Goal: Transaction & Acquisition: Purchase product/service

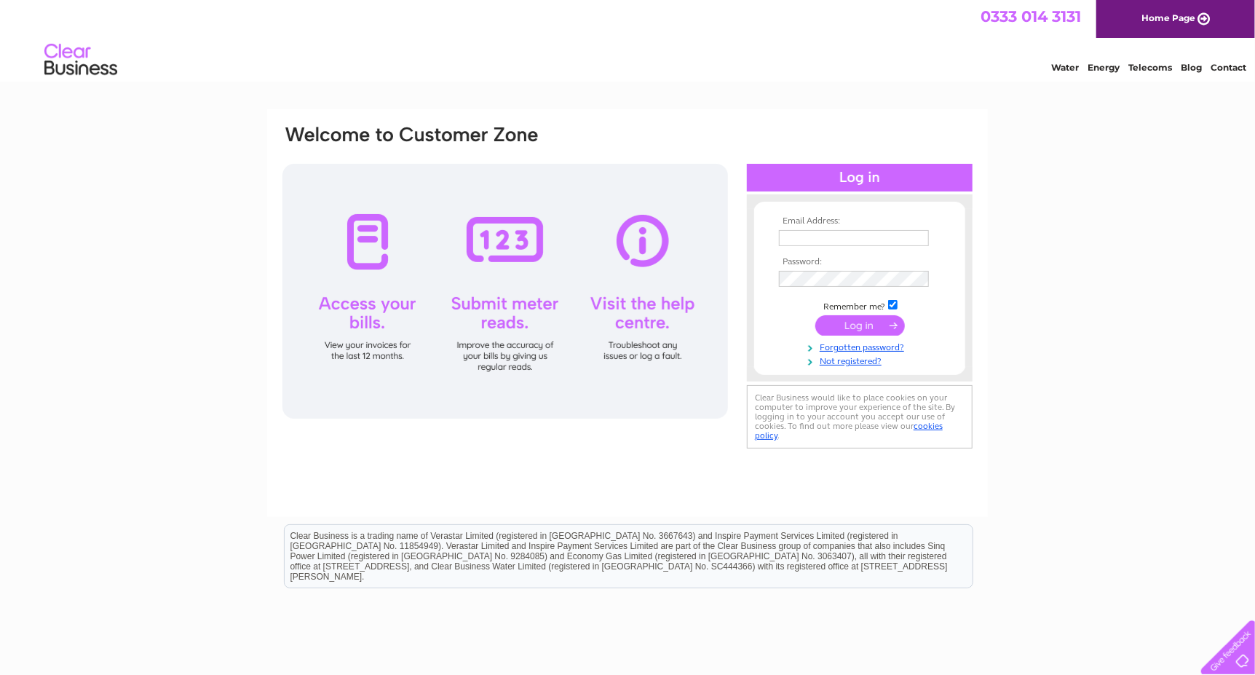
type input "[PERSON_NAME][EMAIL_ADDRESS][PERSON_NAME][DOMAIN_NAME]"
click at [871, 325] on input "submit" at bounding box center [861, 325] width 90 height 20
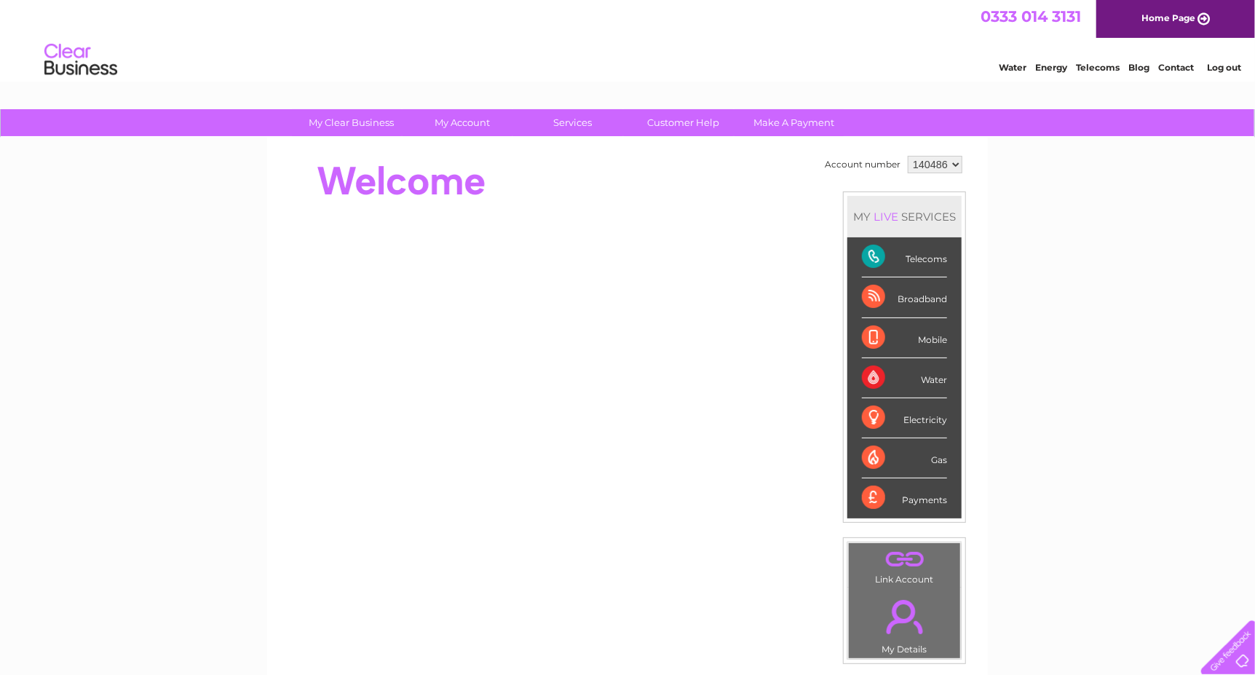
click at [920, 500] on div "Payments" at bounding box center [904, 497] width 85 height 39
click at [920, 501] on div "Payments" at bounding box center [904, 497] width 85 height 39
click at [956, 162] on select "140486" at bounding box center [935, 164] width 55 height 17
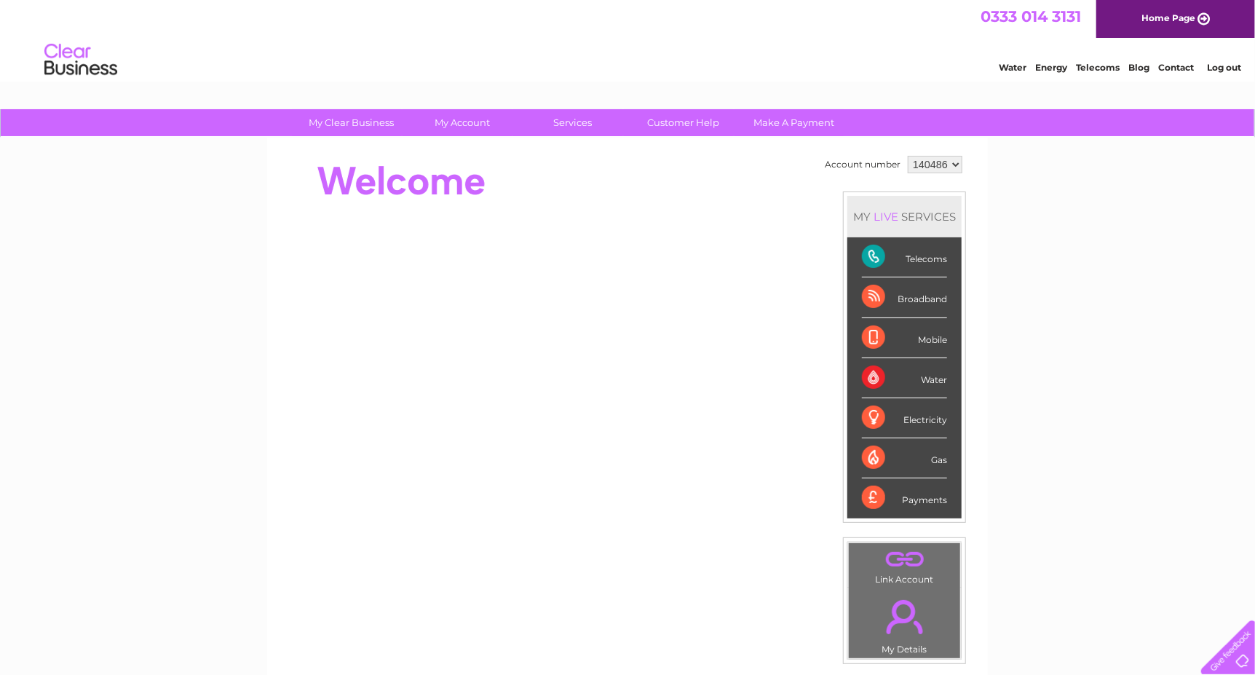
click at [908, 156] on select "140486" at bounding box center [935, 164] width 55 height 17
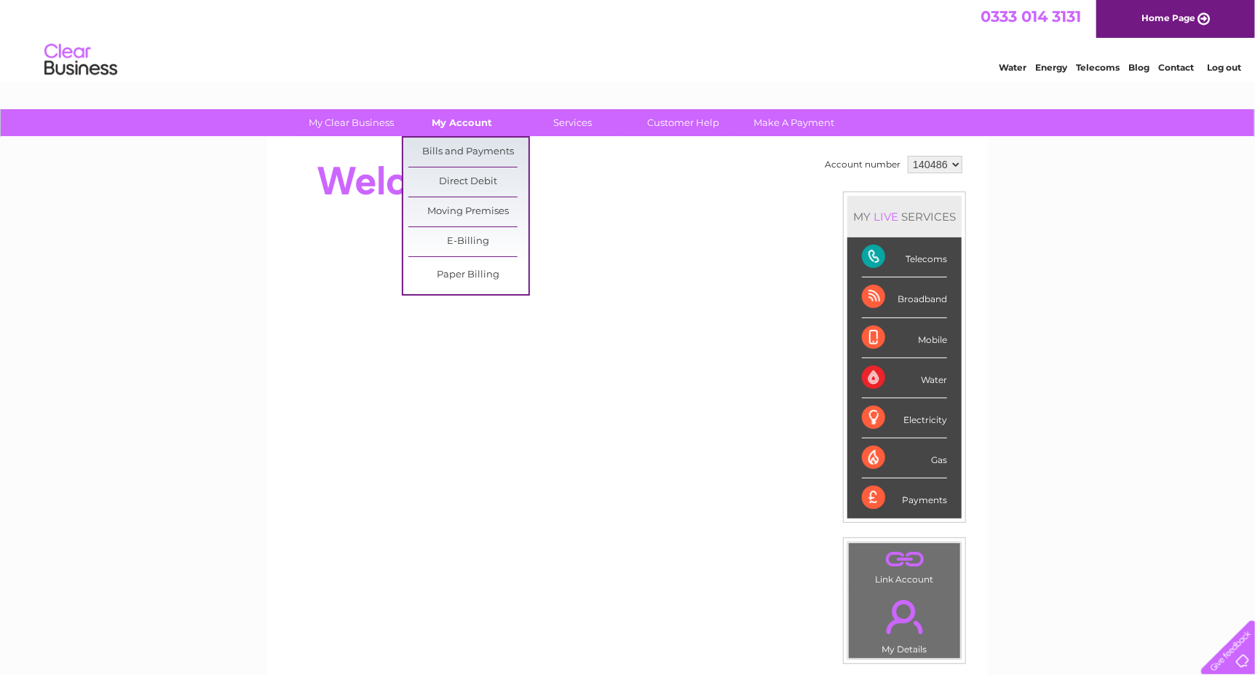
click at [467, 119] on link "My Account" at bounding box center [463, 122] width 120 height 27
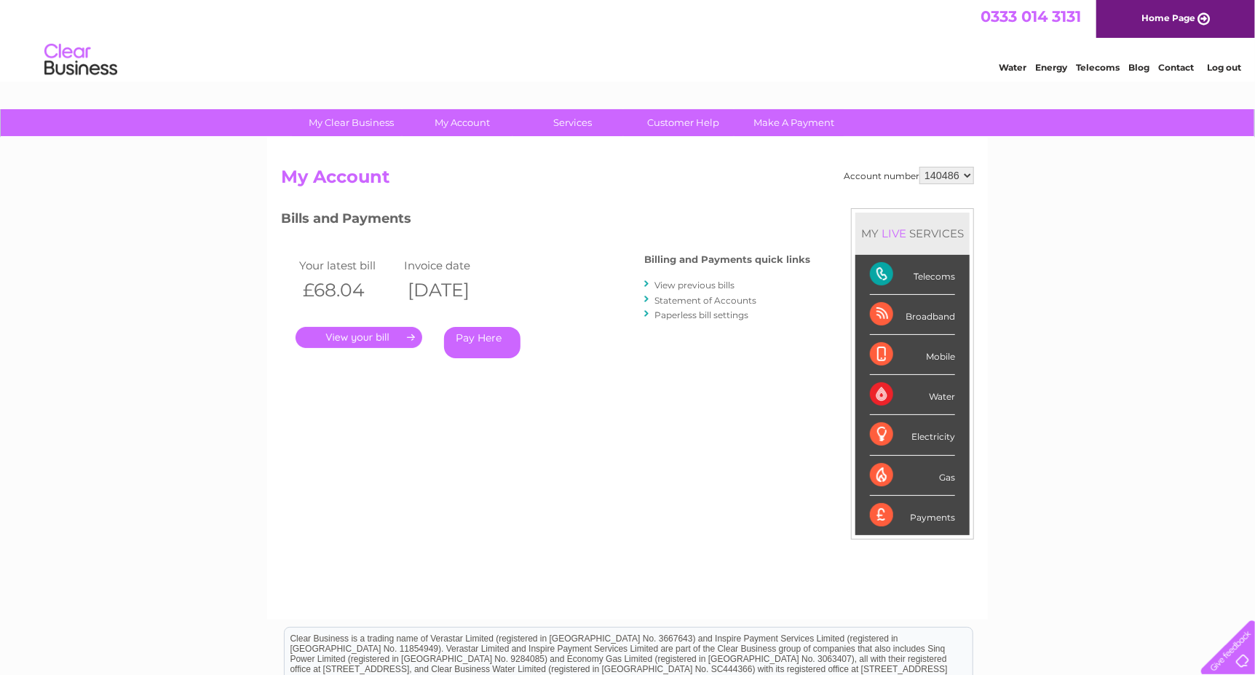
click at [391, 339] on link "." at bounding box center [359, 337] width 127 height 21
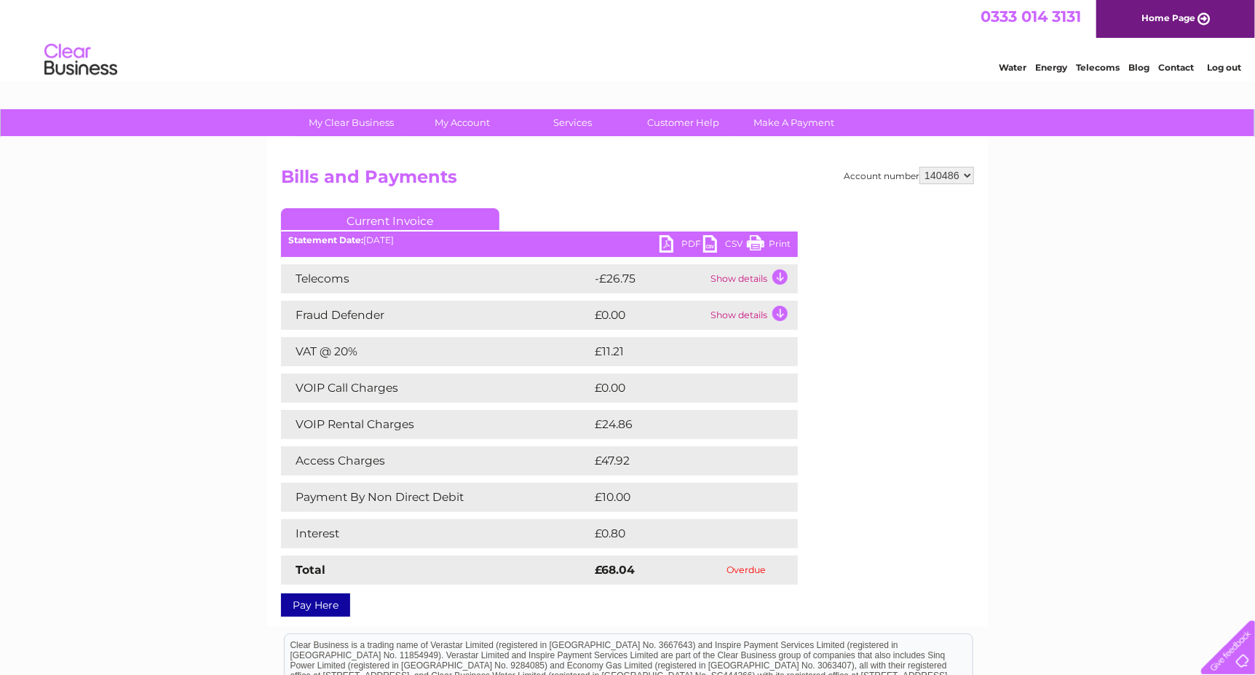
click at [335, 607] on link "Pay Here" at bounding box center [315, 604] width 69 height 23
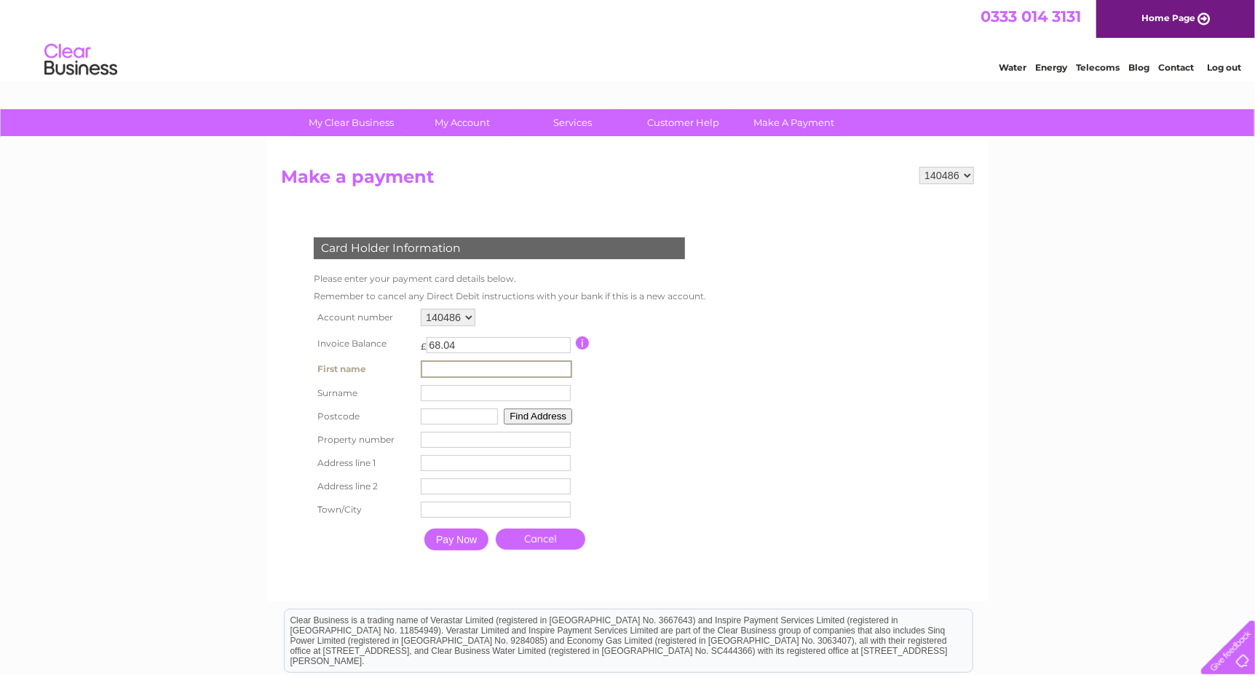
click at [446, 366] on input "text" at bounding box center [496, 368] width 151 height 17
type input "RICKY"
type input "CRANE"
type input "LU5 6DG"
type input "116"
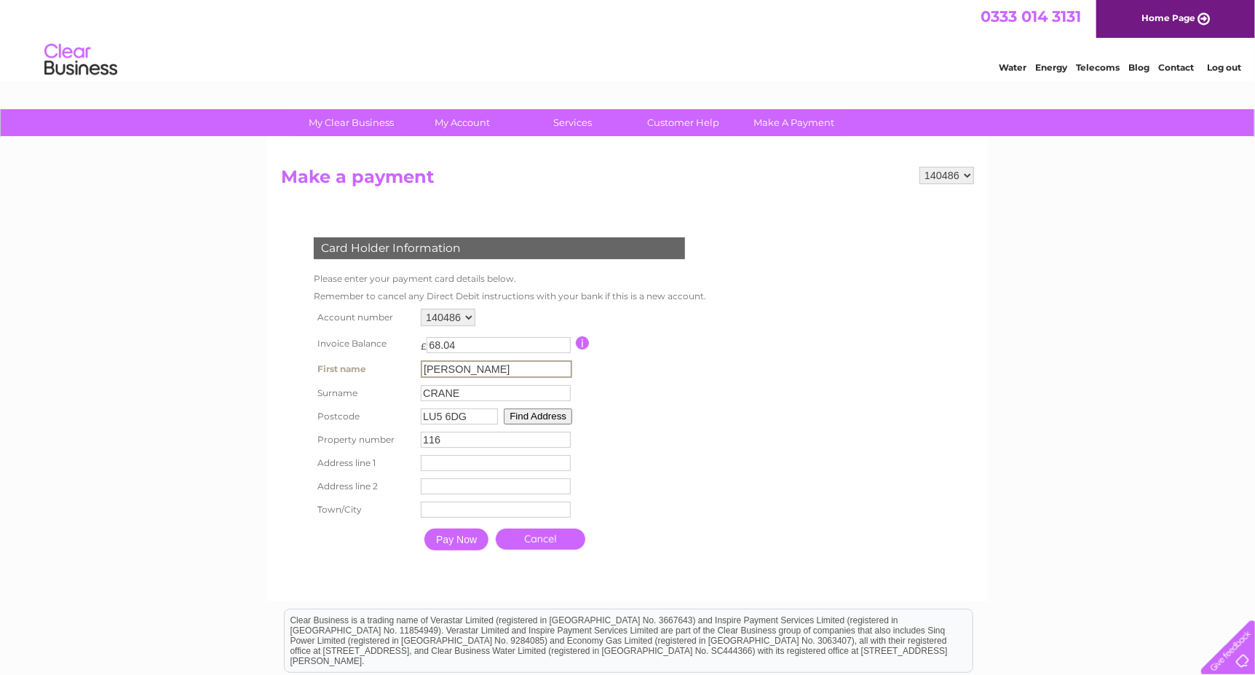
type input "116 LUTON ROAD"
type input "TODDINGTON"
type input "DUNSTABLE"
click at [466, 536] on input "Pay Now" at bounding box center [457, 540] width 64 height 22
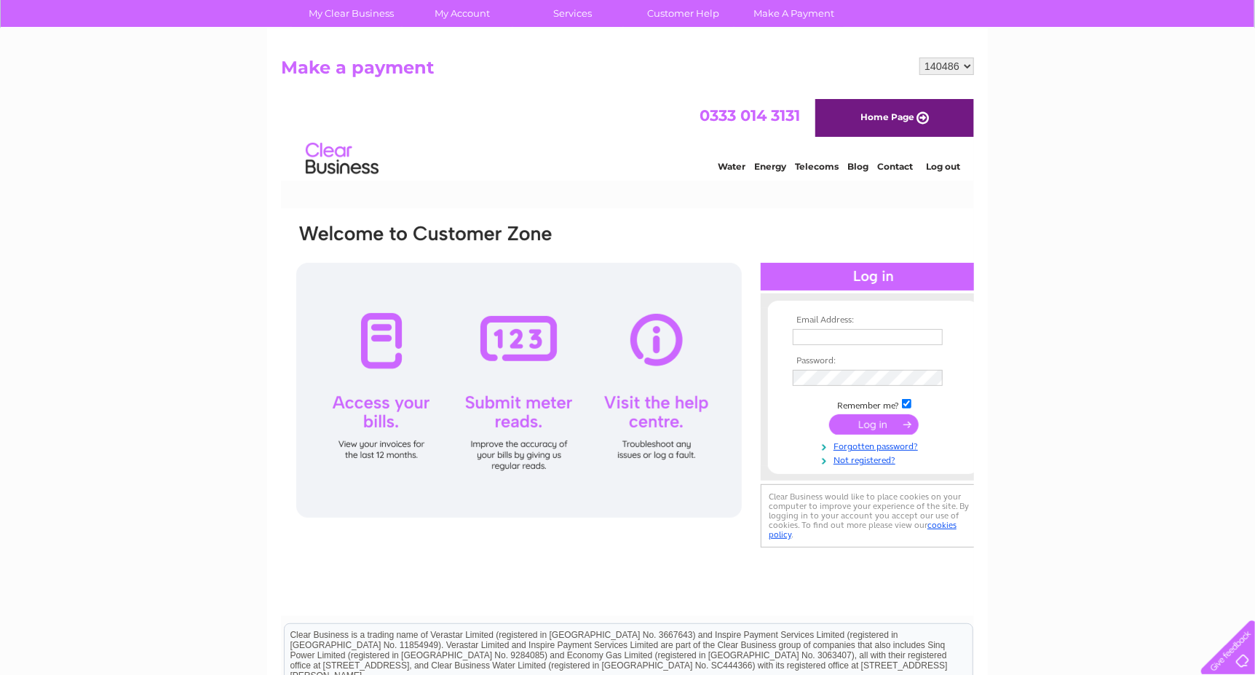
scroll to position [146, 0]
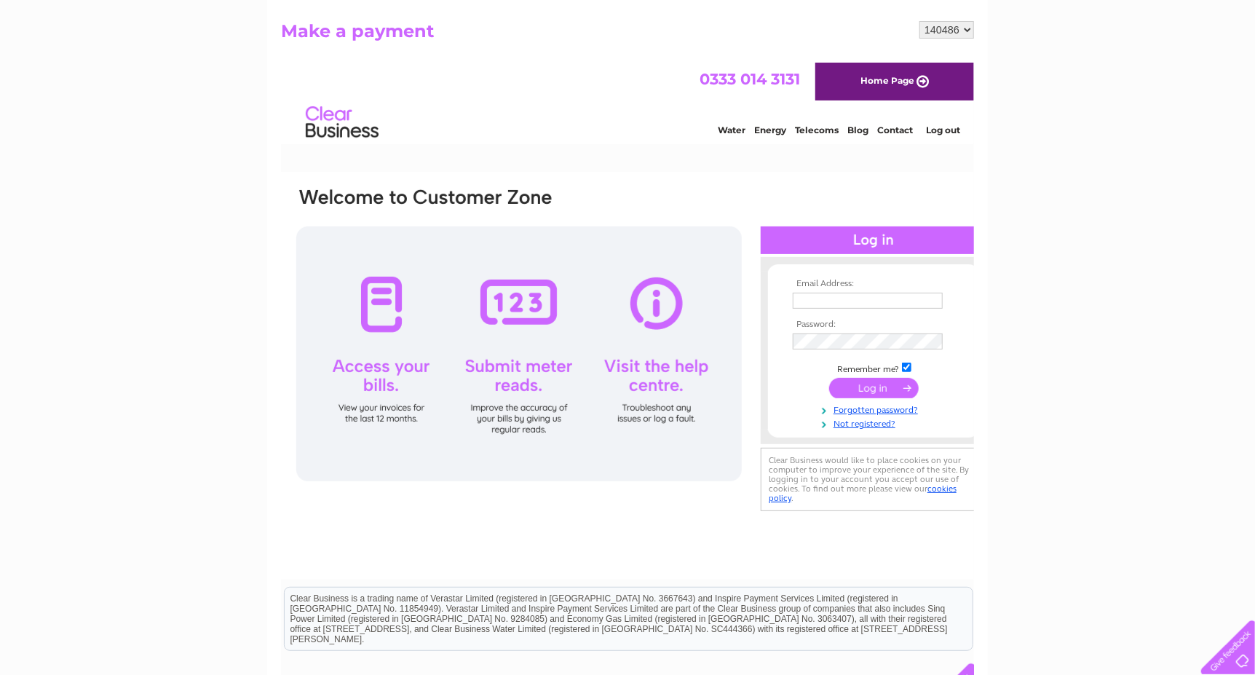
click at [896, 87] on link "Home Page" at bounding box center [894, 82] width 159 height 38
type input "ricky.crane@outlook.com"
click at [868, 390] on input "submit" at bounding box center [874, 388] width 90 height 20
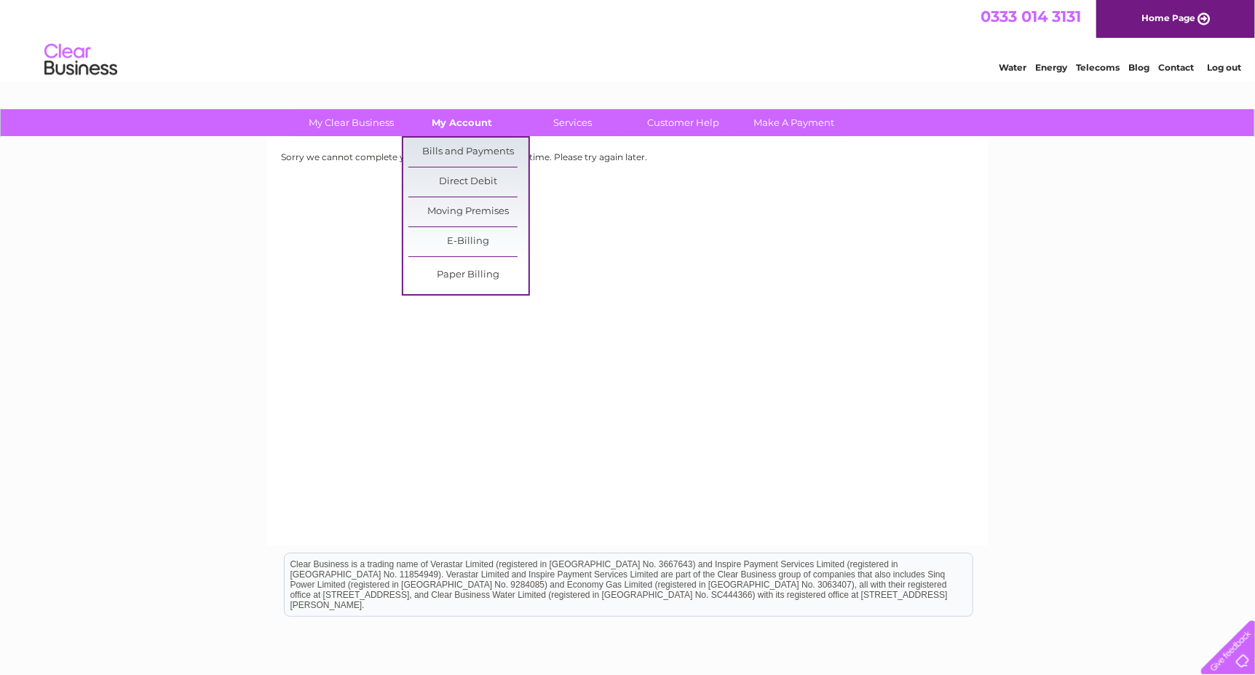
click at [484, 113] on link "My Account" at bounding box center [463, 122] width 120 height 27
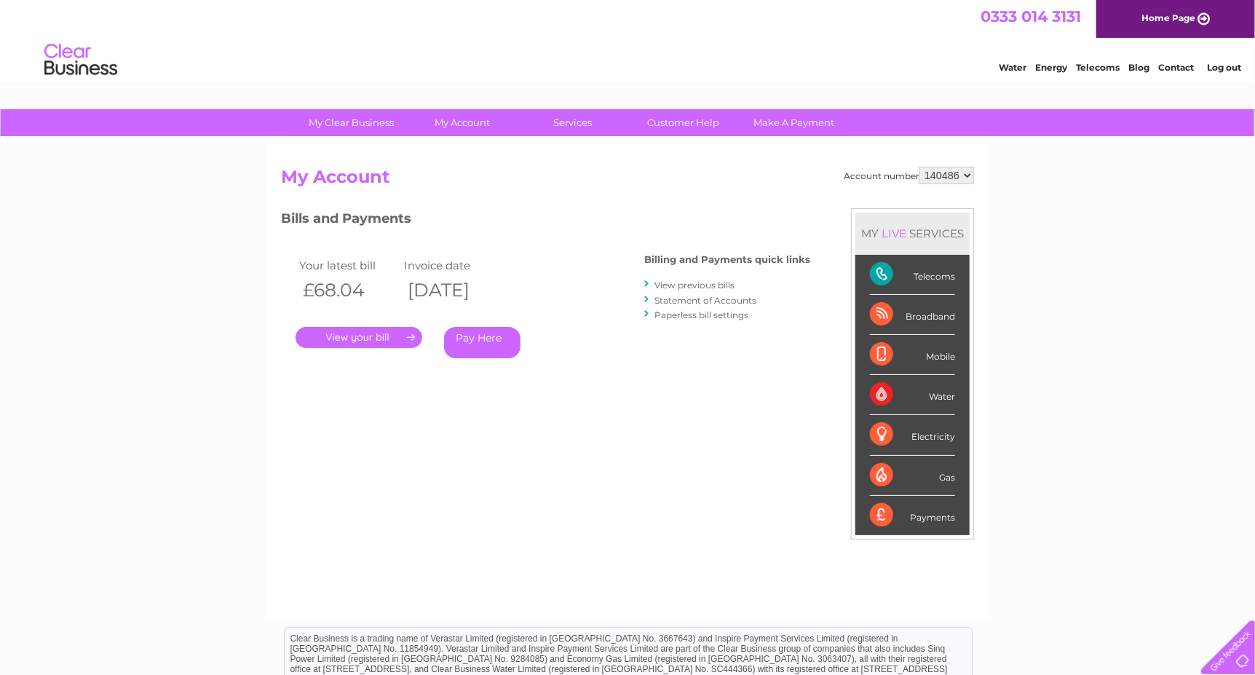
click at [388, 339] on link "." at bounding box center [359, 337] width 127 height 21
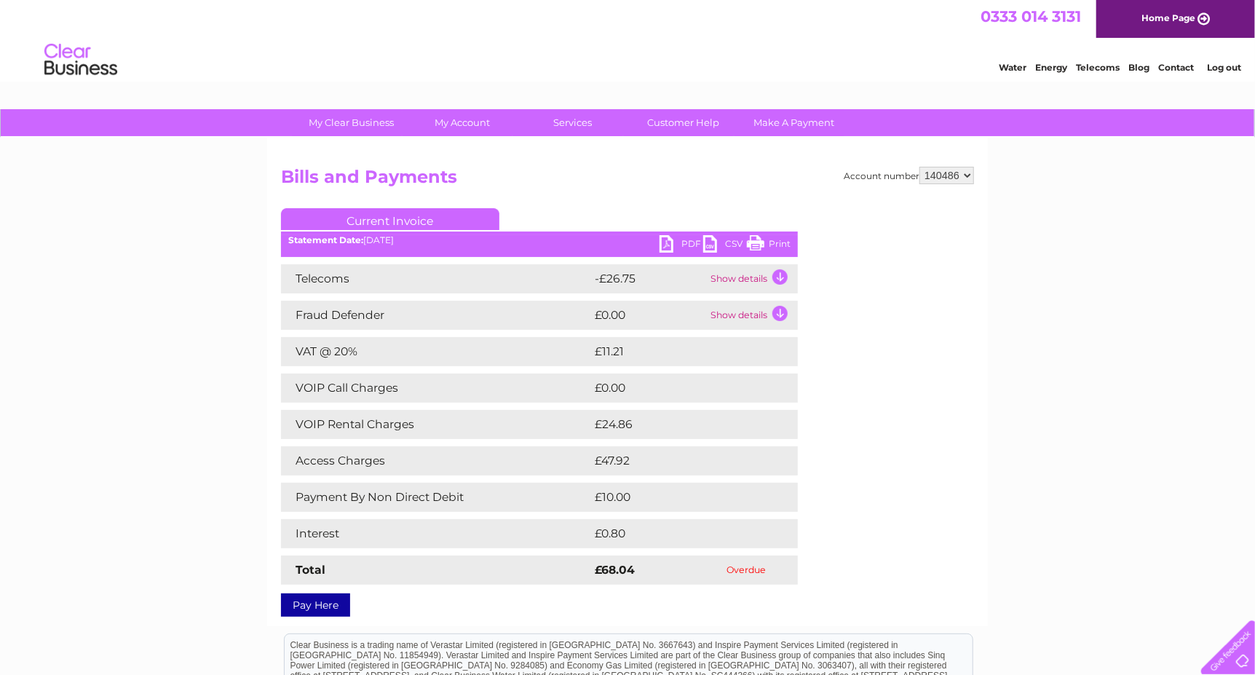
click at [336, 601] on link "Pay Here" at bounding box center [315, 604] width 69 height 23
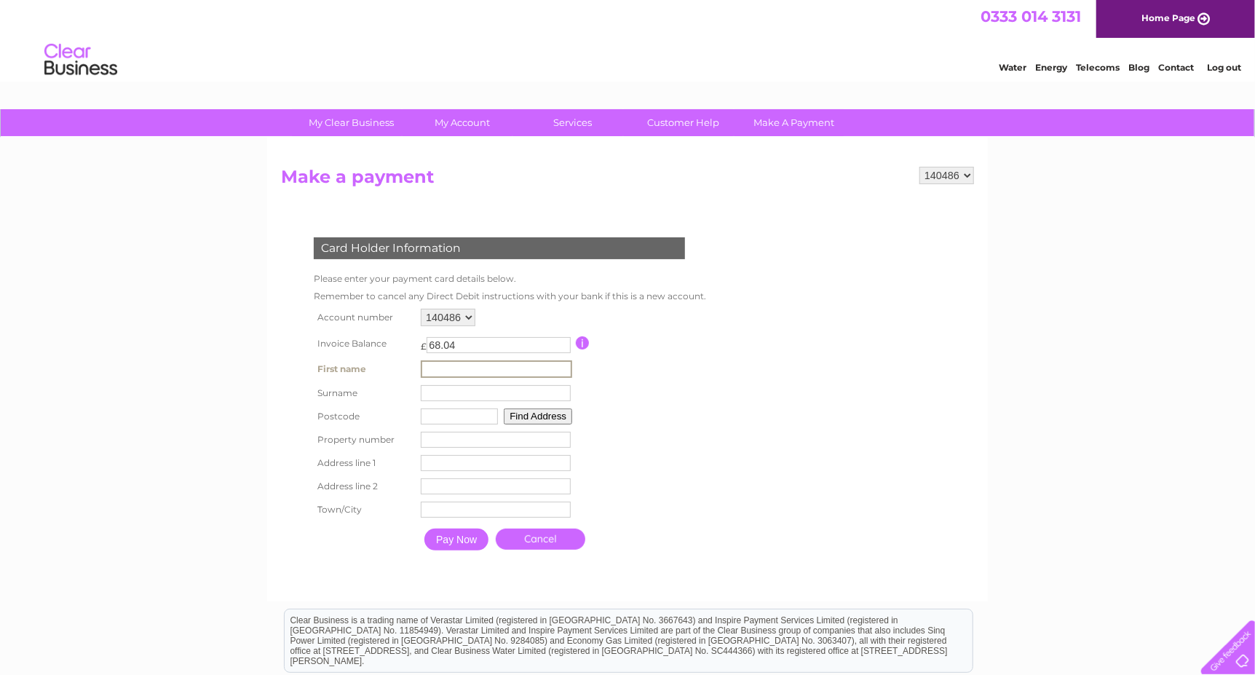
click at [506, 368] on input "text" at bounding box center [496, 368] width 151 height 17
type input "[PERSON_NAME]"
type input "CRANE"
type input "LU5 6DG"
type input "116"
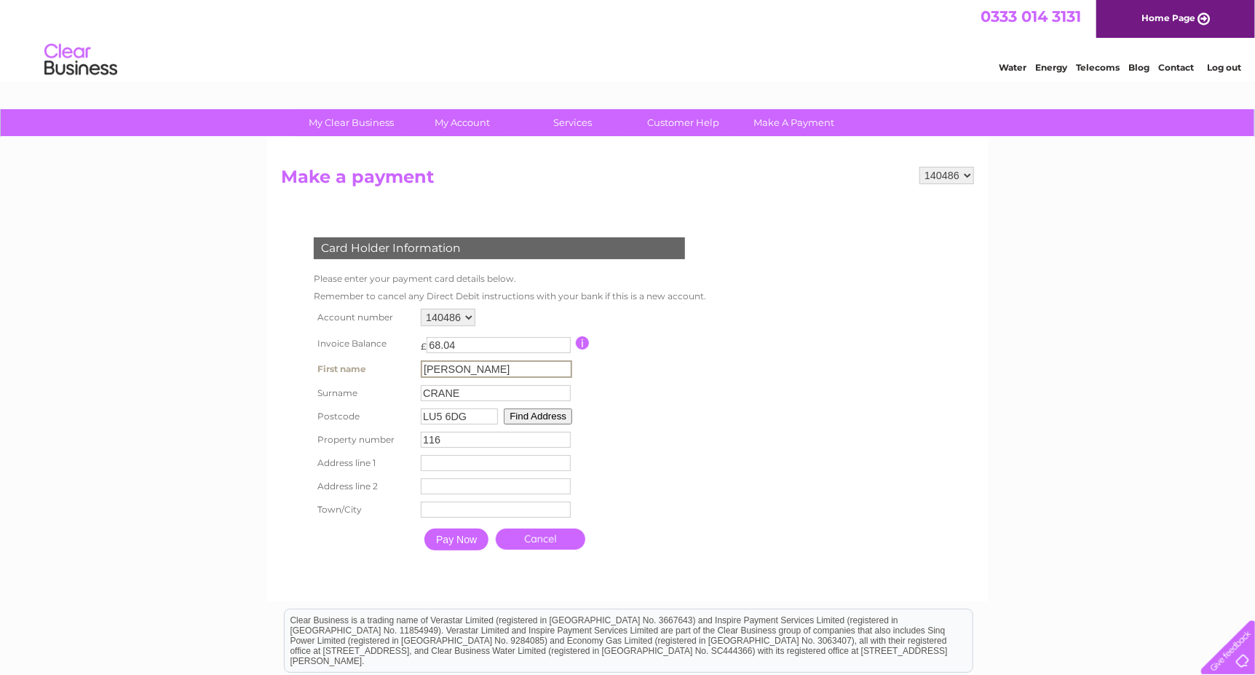
type input "[STREET_ADDRESS]"
type input "TODDINGTON"
type input "DUNSTABLE"
click at [475, 537] on input "Pay Now" at bounding box center [456, 538] width 64 height 22
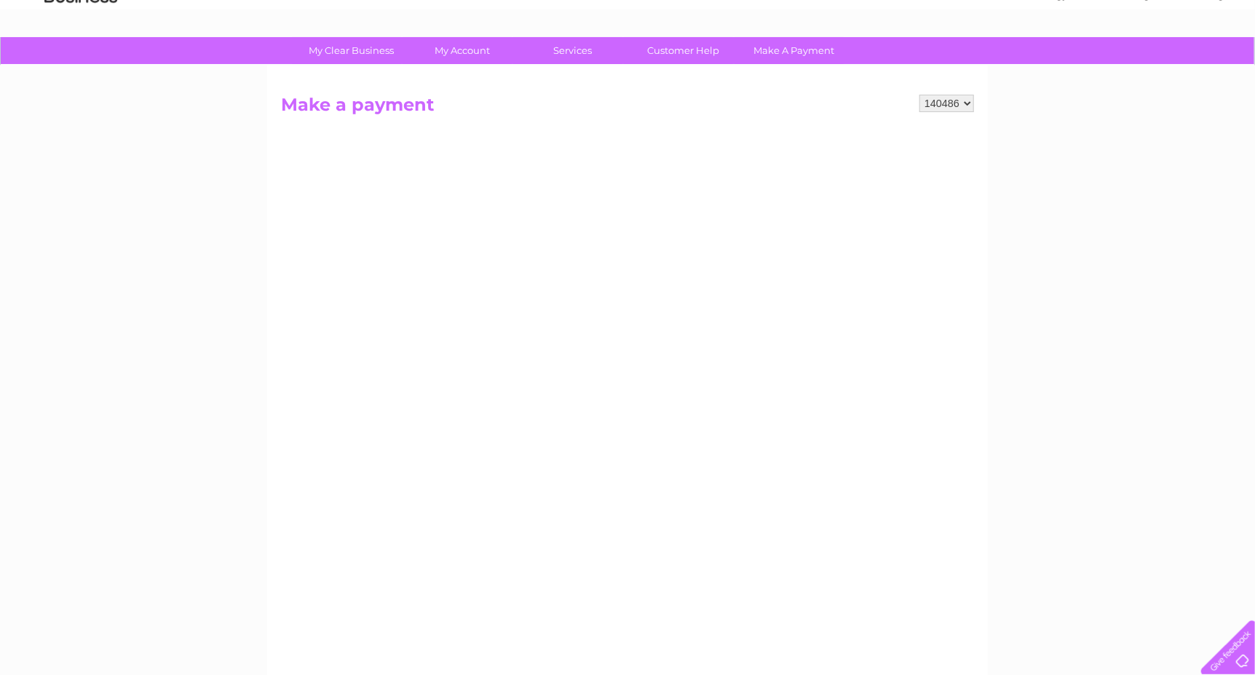
scroll to position [146, 0]
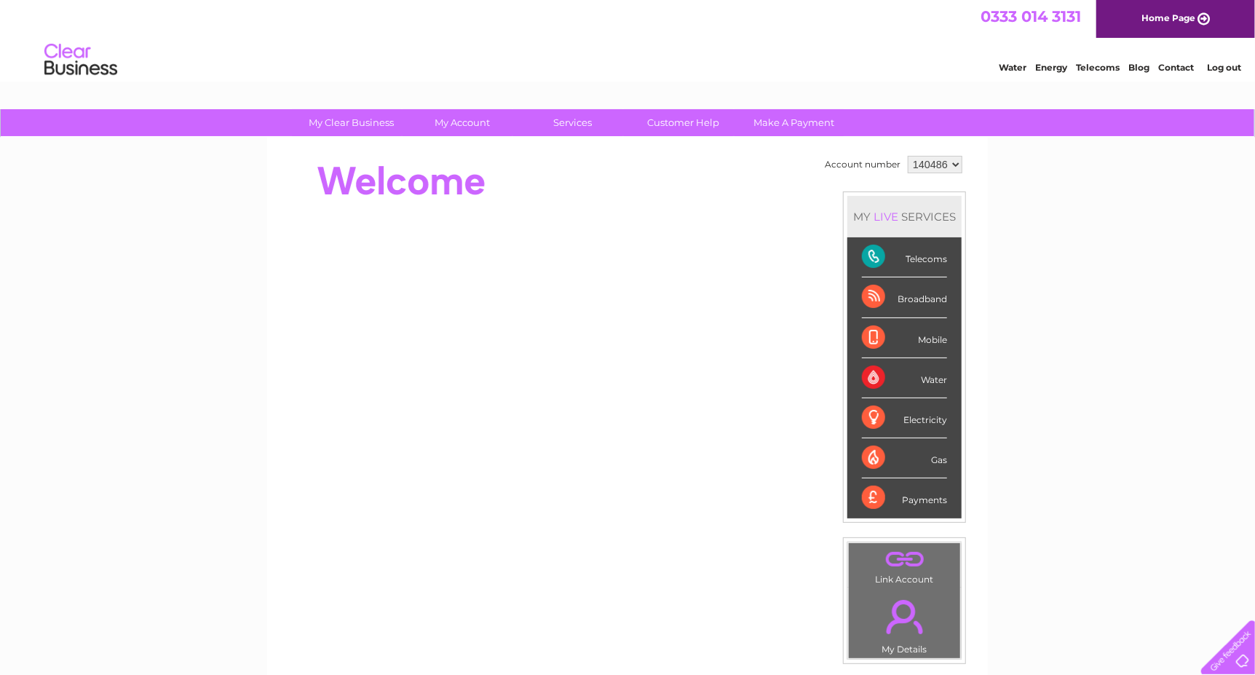
click at [915, 258] on div "Telecoms" at bounding box center [904, 257] width 85 height 40
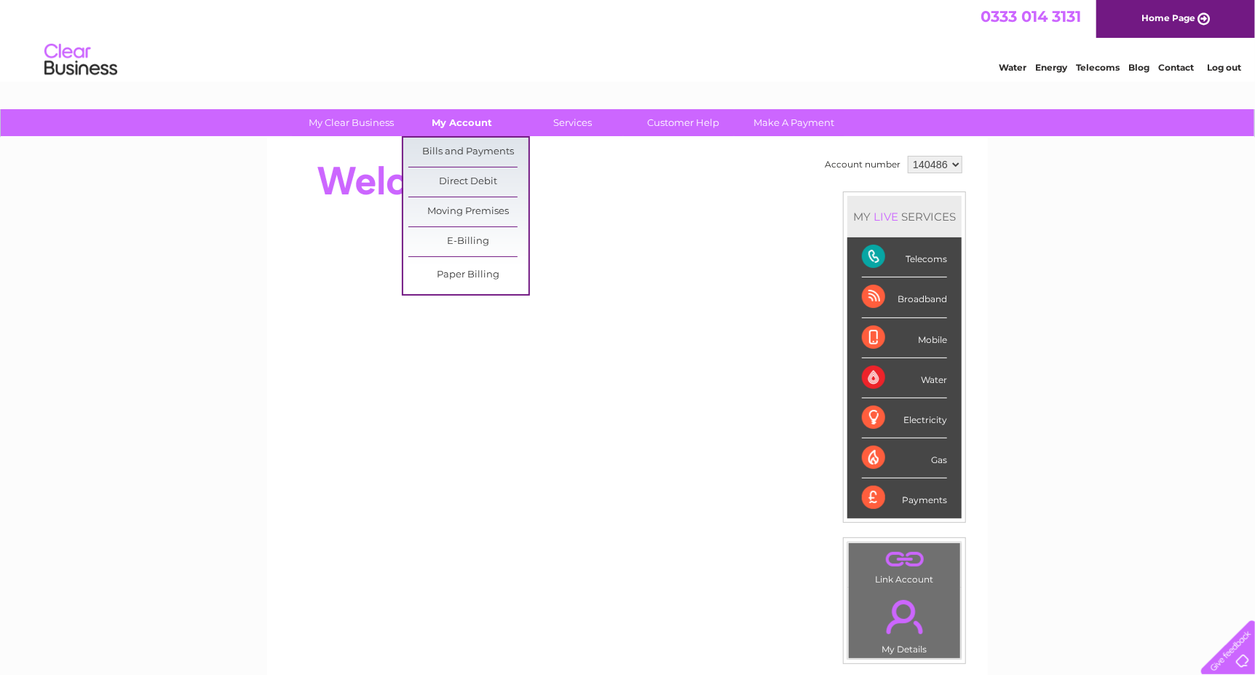
click at [460, 116] on link "My Account" at bounding box center [463, 122] width 120 height 27
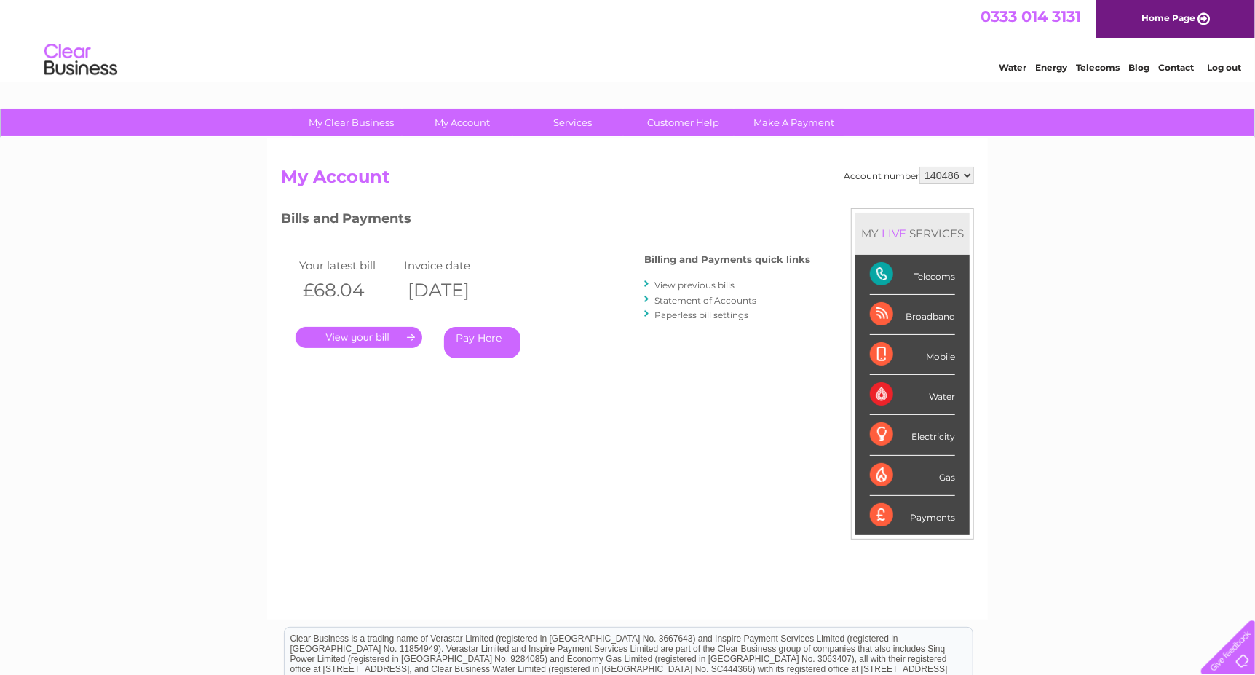
click at [690, 284] on link "View previous bills" at bounding box center [695, 285] width 80 height 11
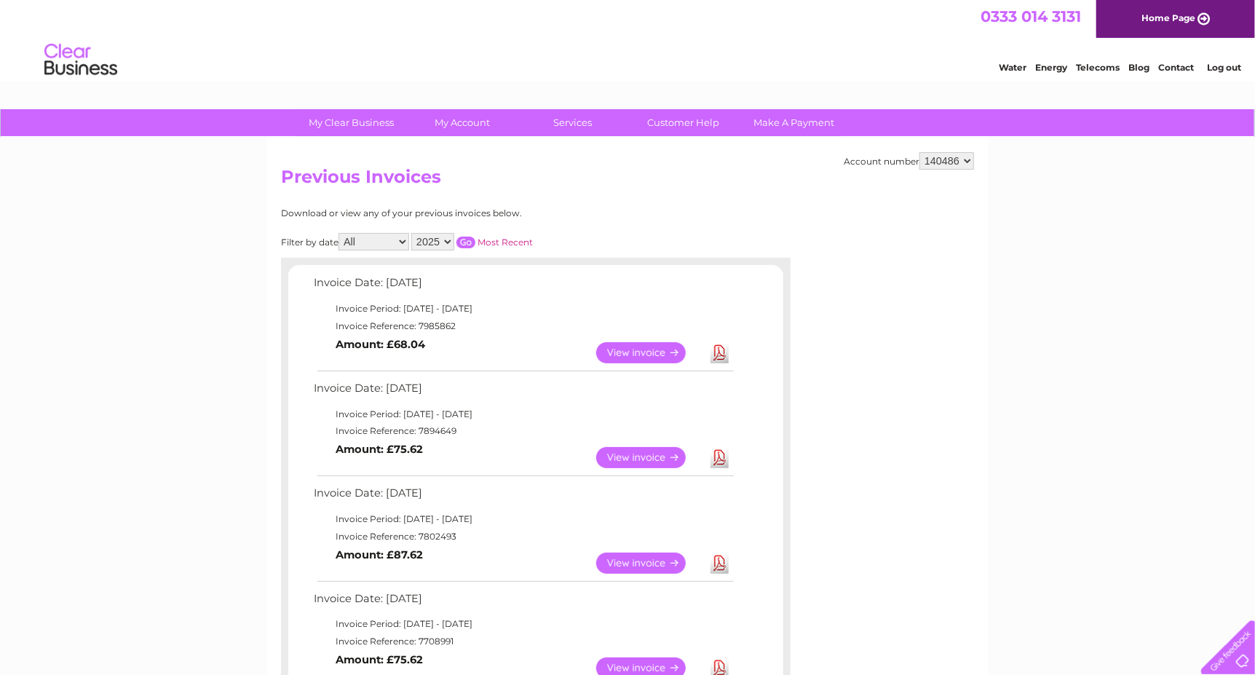
click at [663, 344] on link "View" at bounding box center [649, 352] width 107 height 21
click at [632, 454] on link "View" at bounding box center [649, 457] width 107 height 21
click at [625, 347] on link "View" at bounding box center [649, 352] width 107 height 21
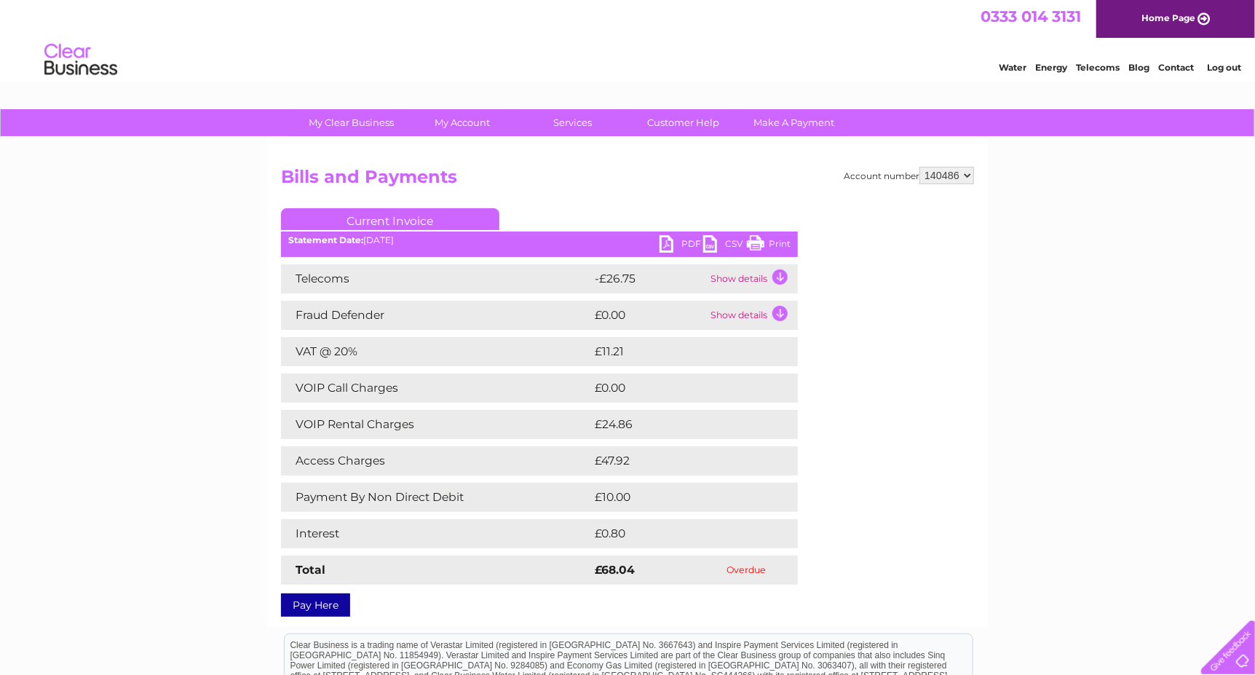
click at [328, 601] on link "Pay Here" at bounding box center [315, 604] width 69 height 23
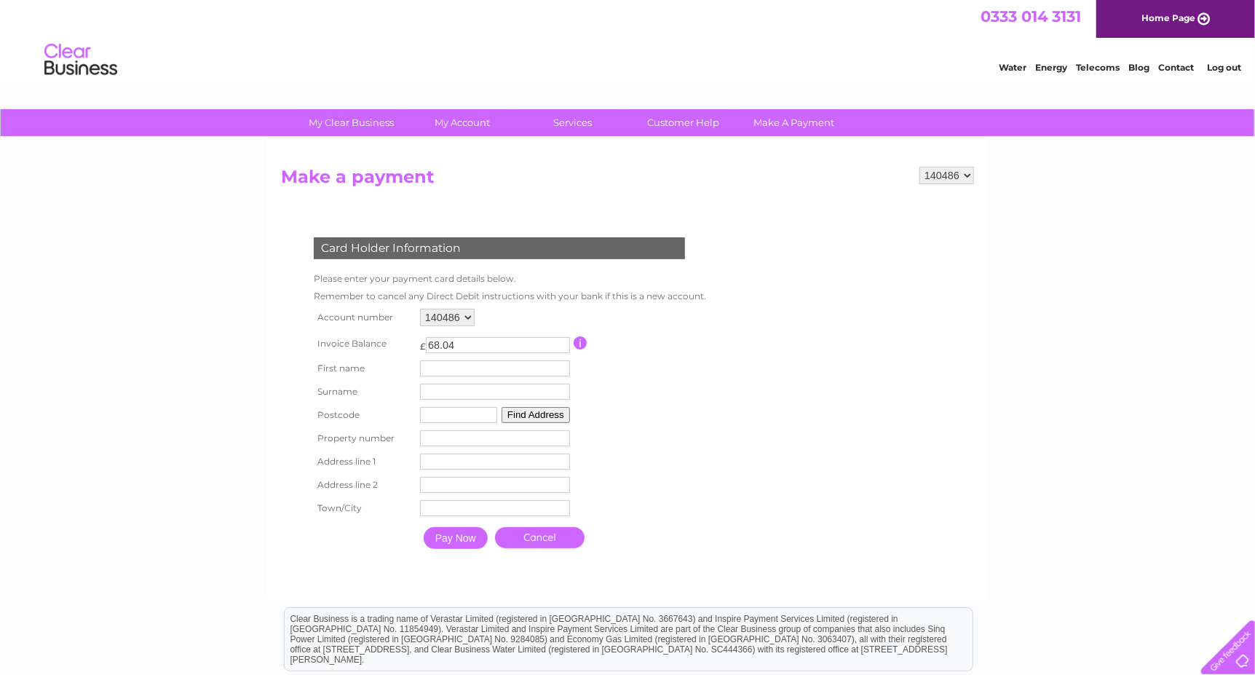
click at [453, 540] on input "Pay Now" at bounding box center [456, 538] width 64 height 22
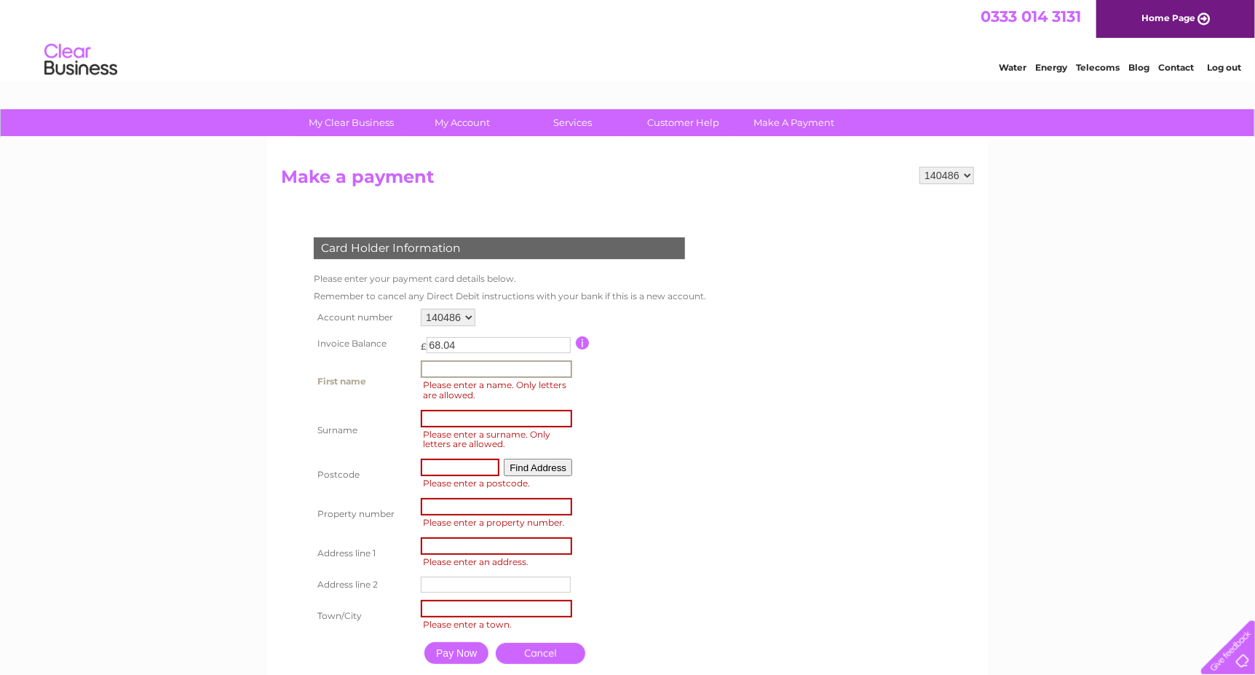
click at [467, 369] on input "text" at bounding box center [496, 368] width 151 height 17
type input "RICKY"
type input "CRANE"
type input "LU5 6DG"
type input "116"
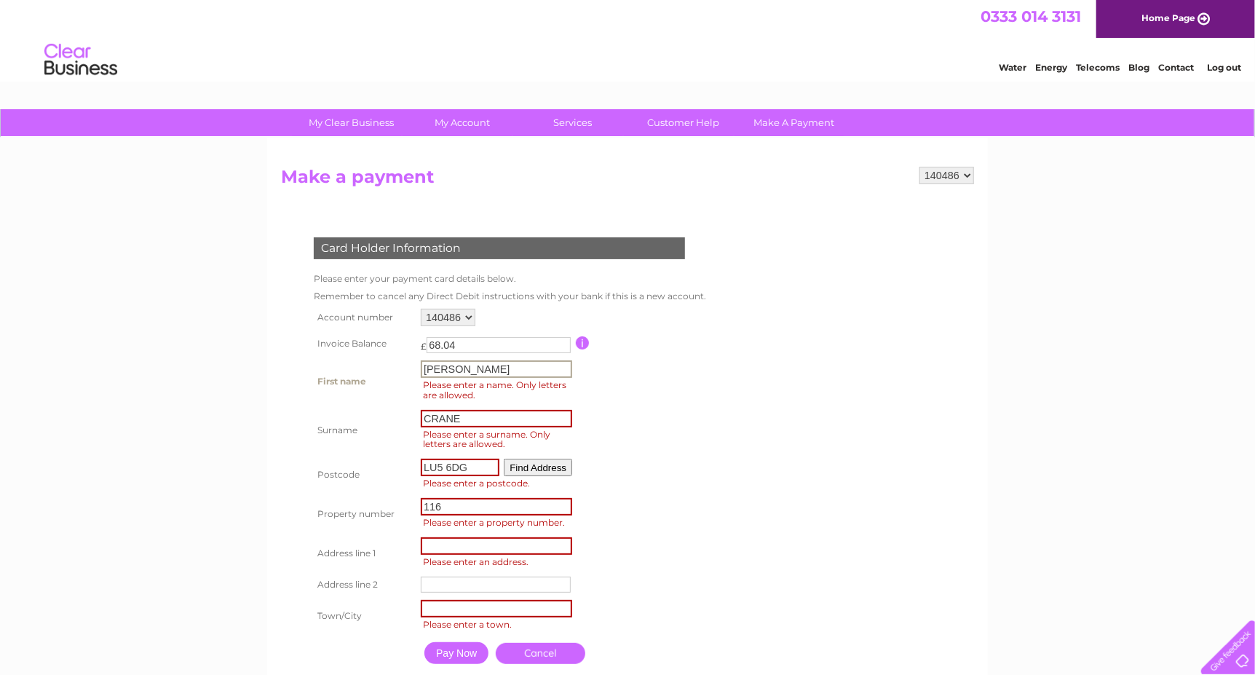
type input "116 LUTON ROAD"
type input "TODDINGTON"
type input "DUNSTABLE"
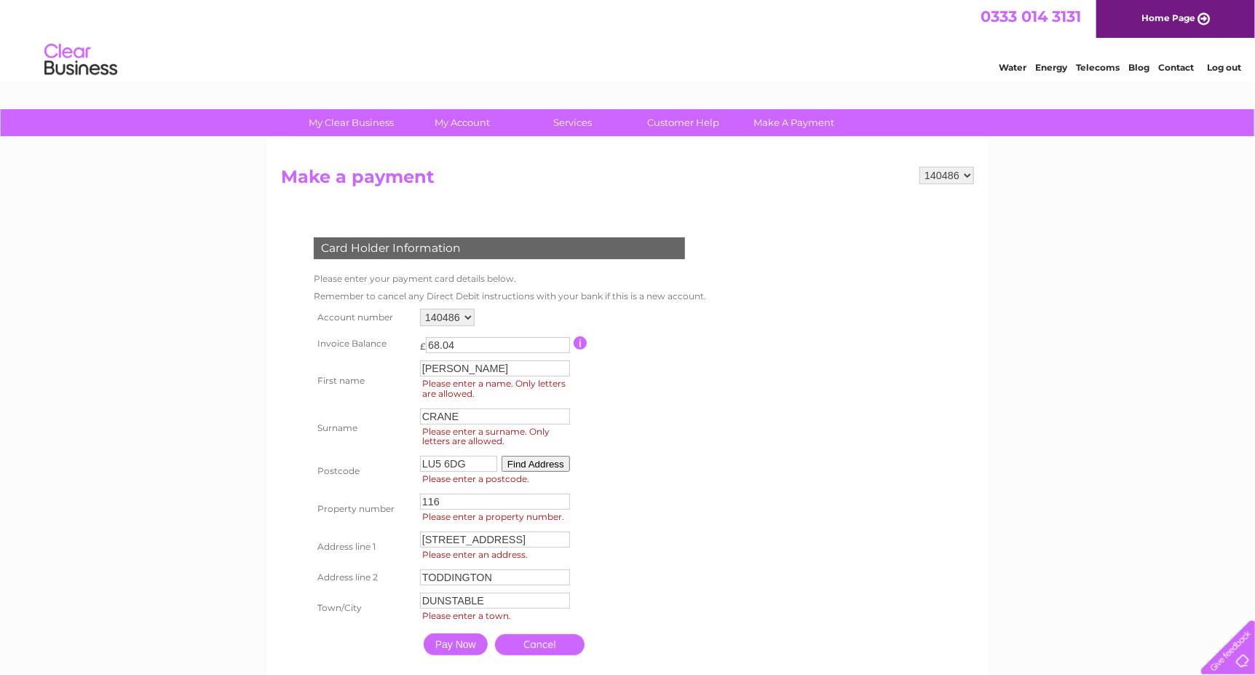
click at [471, 649] on input "Pay Now" at bounding box center [456, 645] width 64 height 22
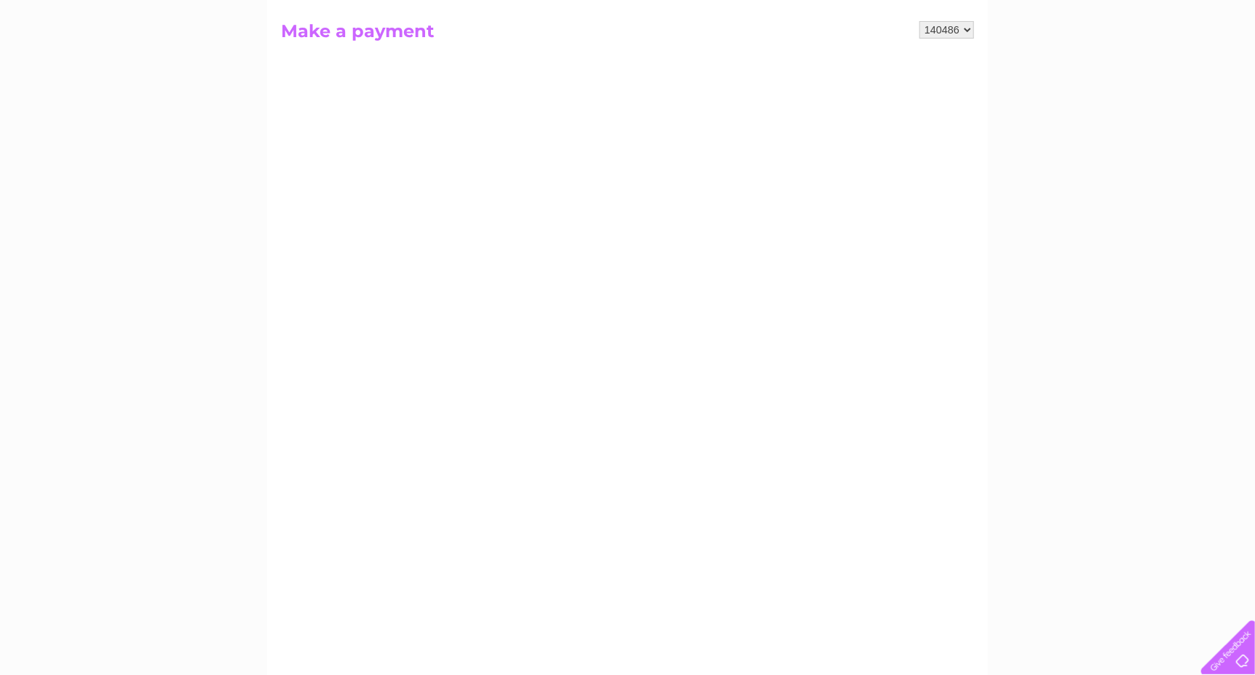
scroll to position [218, 0]
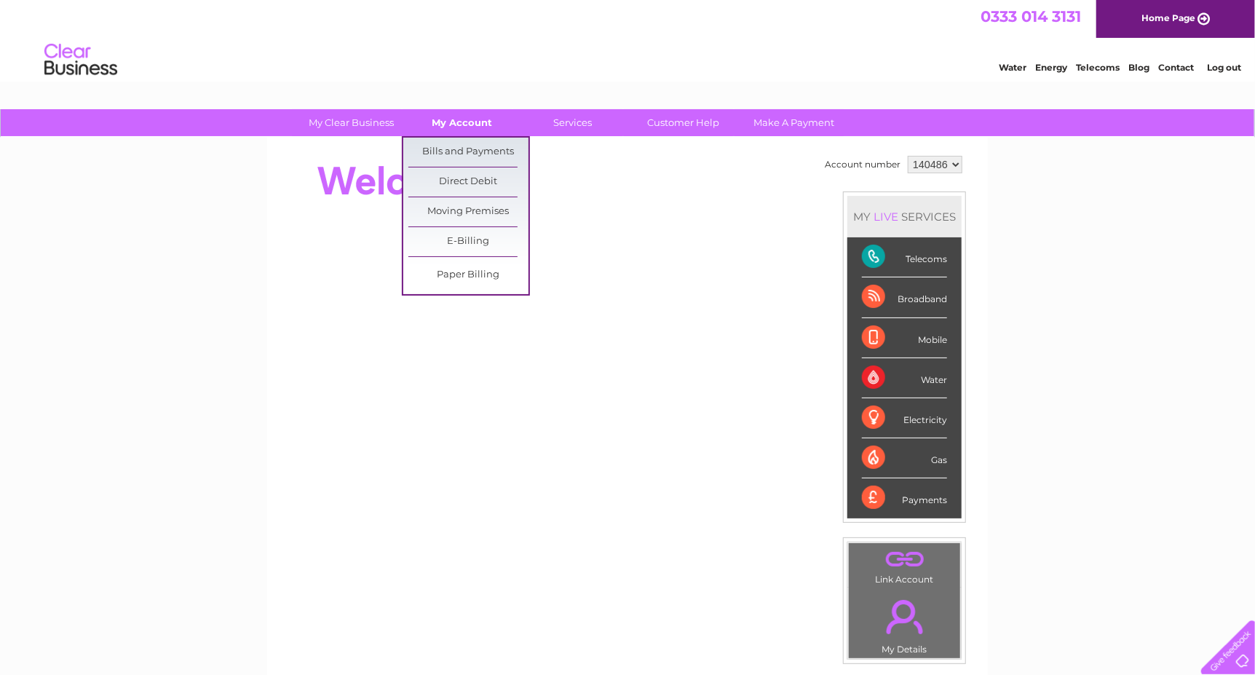
click at [472, 130] on link "My Account" at bounding box center [463, 122] width 120 height 27
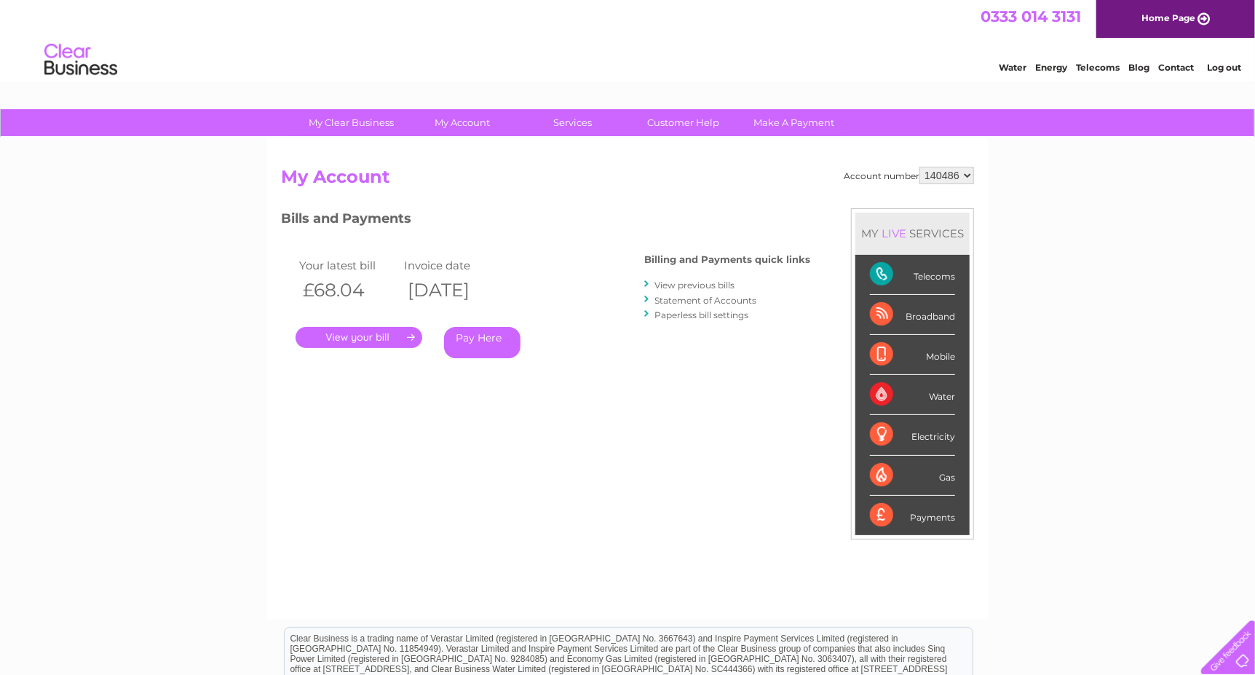
click at [395, 330] on link "." at bounding box center [359, 337] width 127 height 21
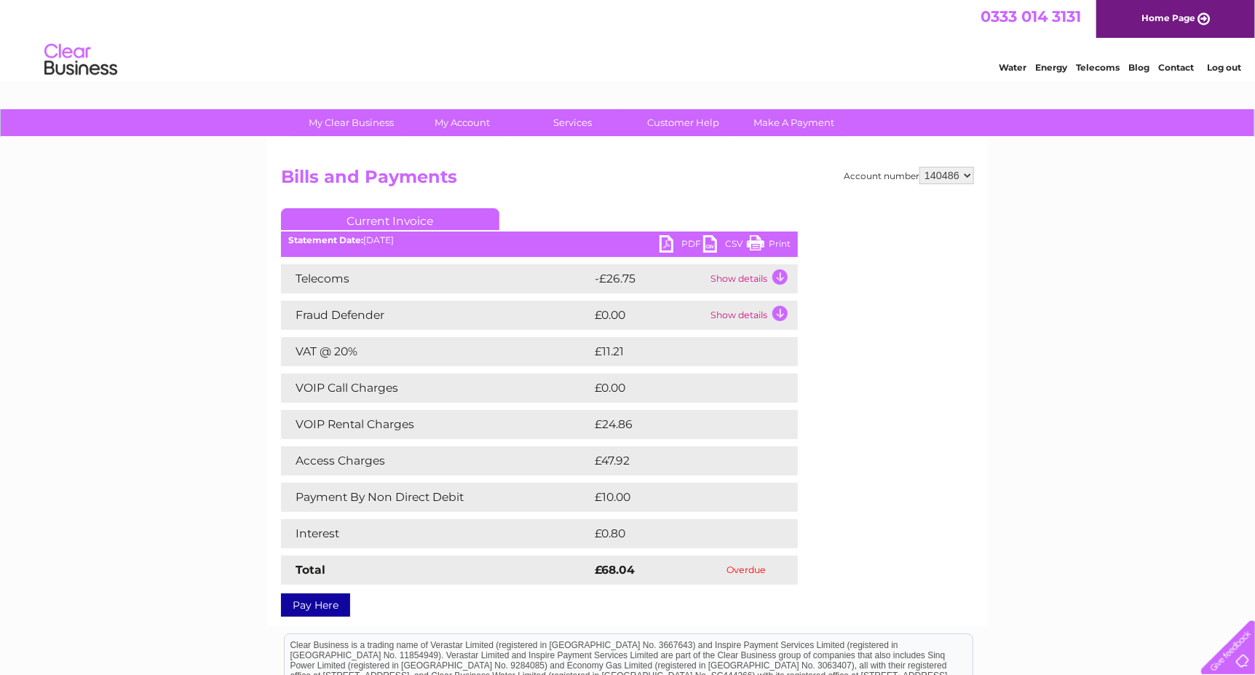
click at [327, 602] on link "Pay Here" at bounding box center [315, 604] width 69 height 23
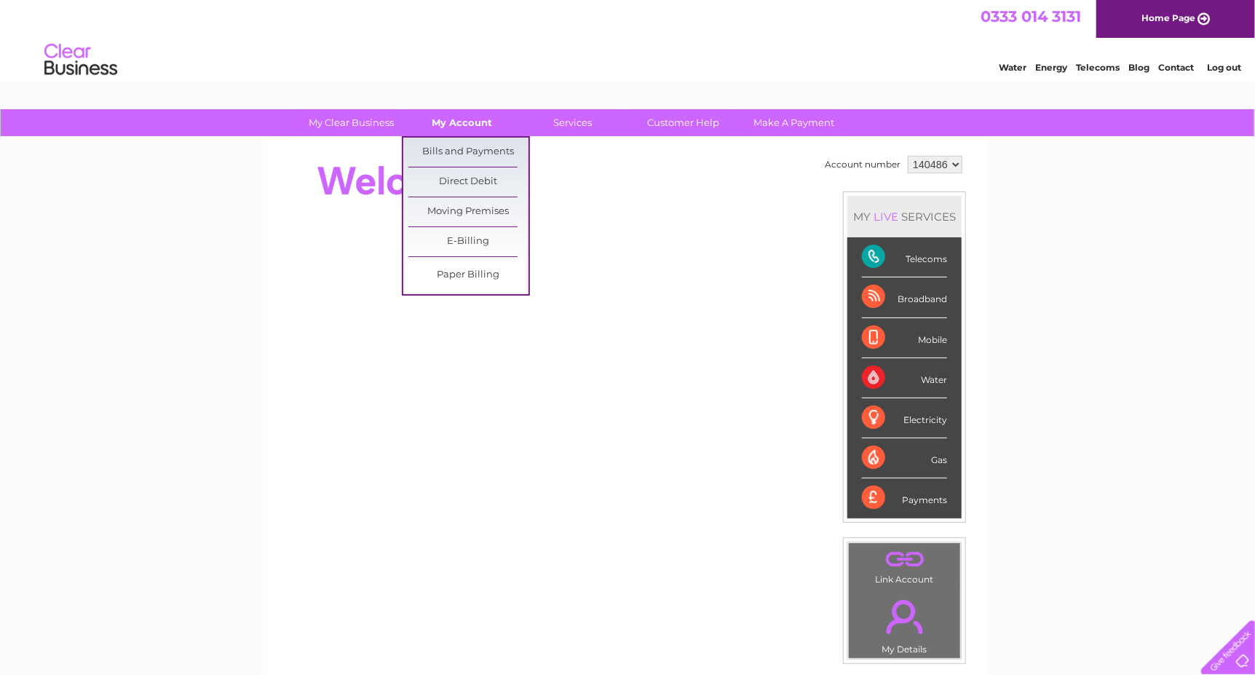
click at [481, 121] on link "My Account" at bounding box center [463, 122] width 120 height 27
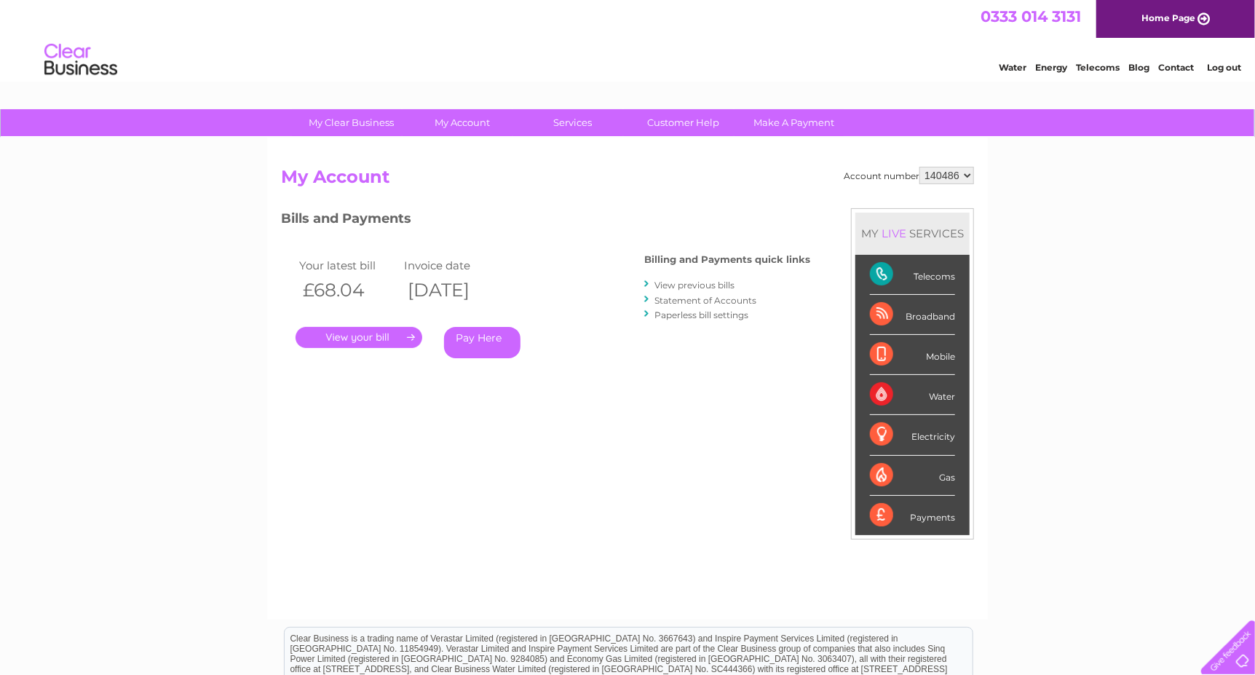
click at [365, 339] on link "." at bounding box center [359, 337] width 127 height 21
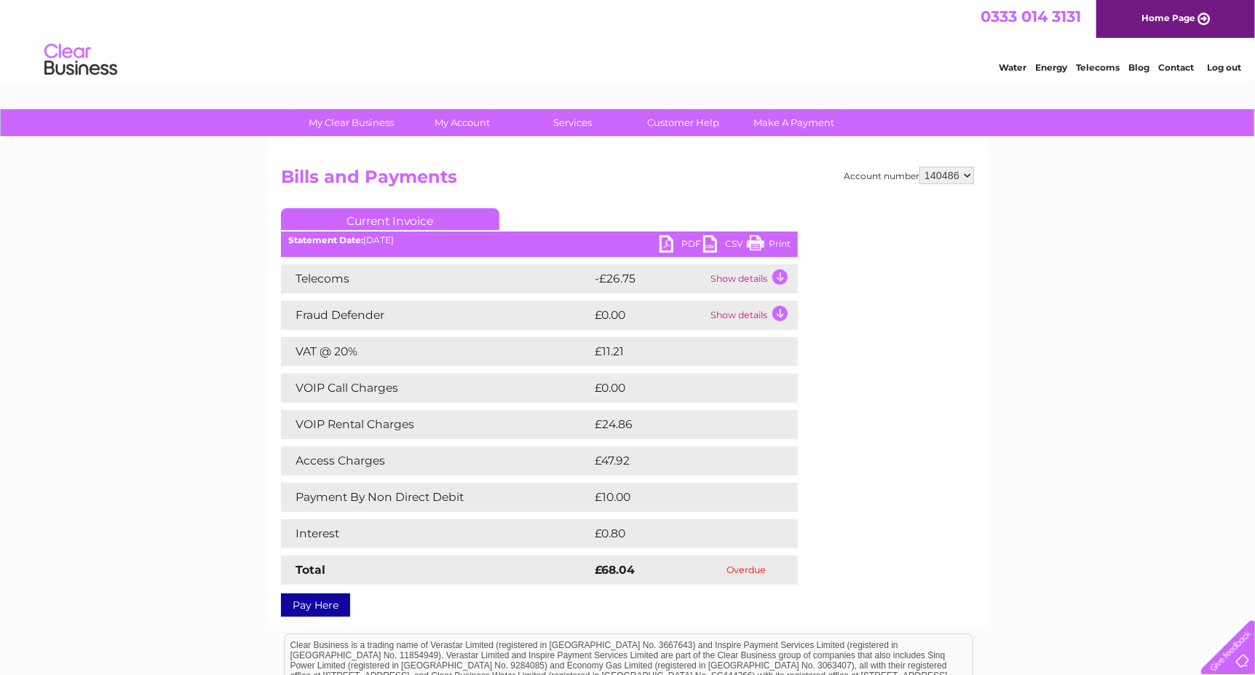
click at [309, 603] on link "Pay Here" at bounding box center [315, 604] width 69 height 23
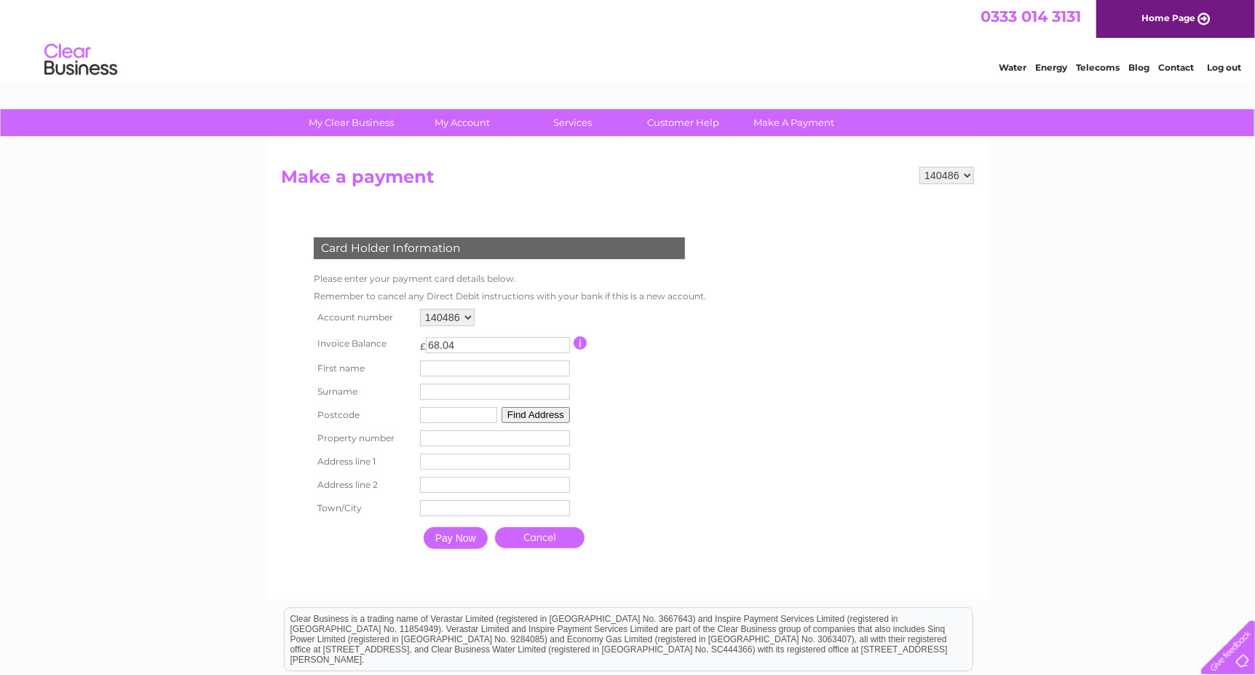
click at [469, 368] on input "text" at bounding box center [495, 368] width 150 height 16
type input "[PERSON_NAME]"
type input "CRANE"
type input "LU5 6DG"
type input "116"
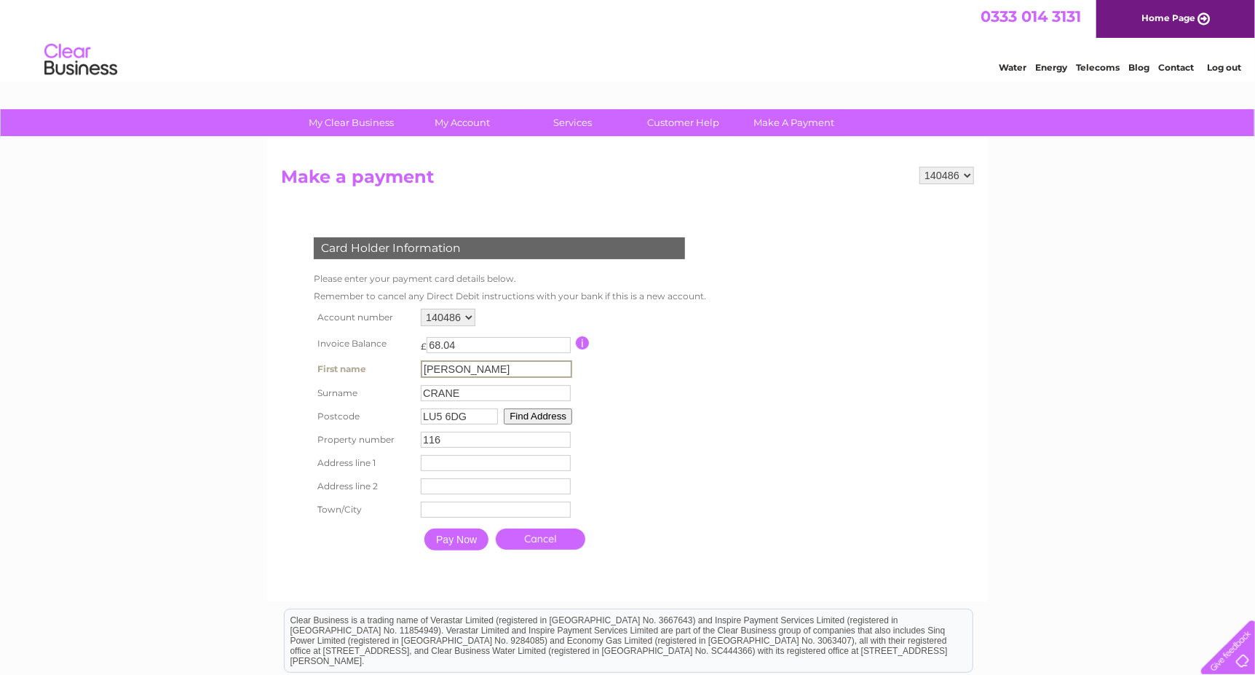
type input "[STREET_ADDRESS]"
type input "TODDINGTON"
type input "DUNSTABLE"
click at [452, 539] on input "Pay Now" at bounding box center [456, 538] width 64 height 22
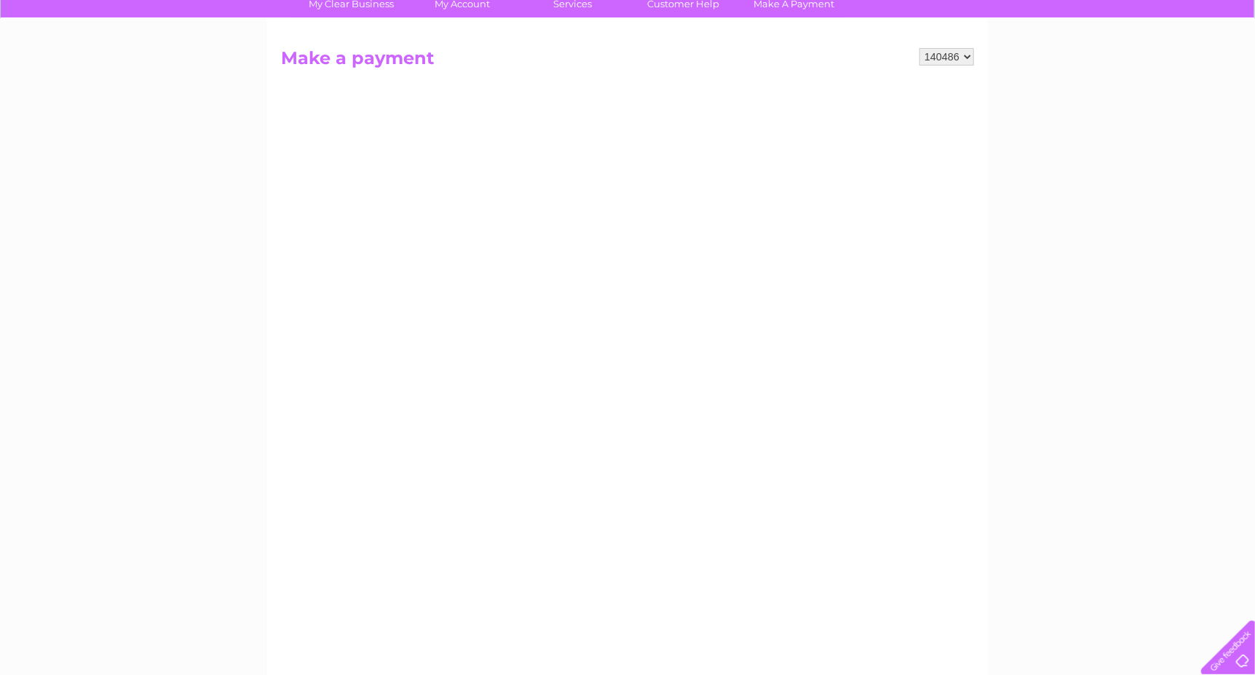
scroll to position [72, 0]
